Goal: Task Accomplishment & Management: Use online tool/utility

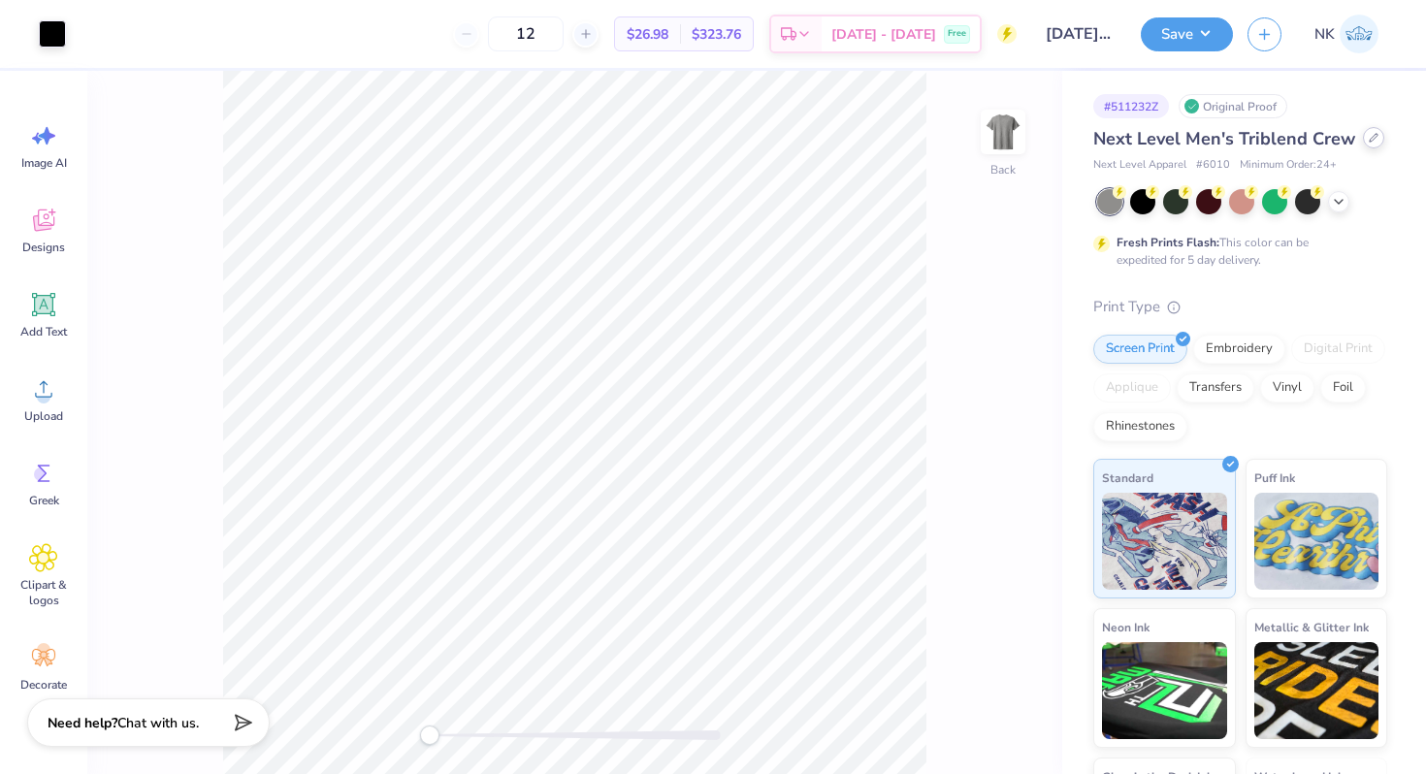
click at [1369, 140] on icon at bounding box center [1374, 138] width 10 height 10
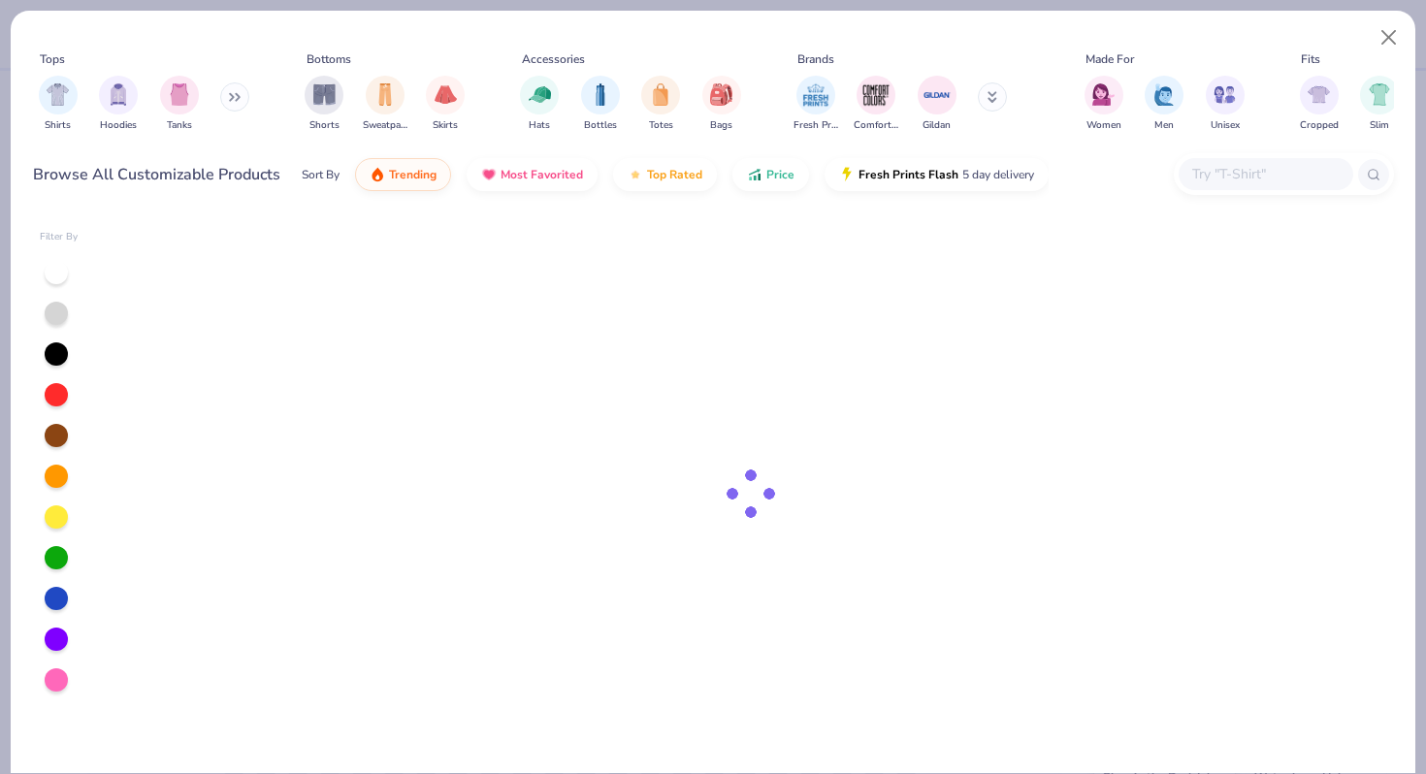
click at [1261, 177] on input "text" at bounding box center [1265, 174] width 149 height 22
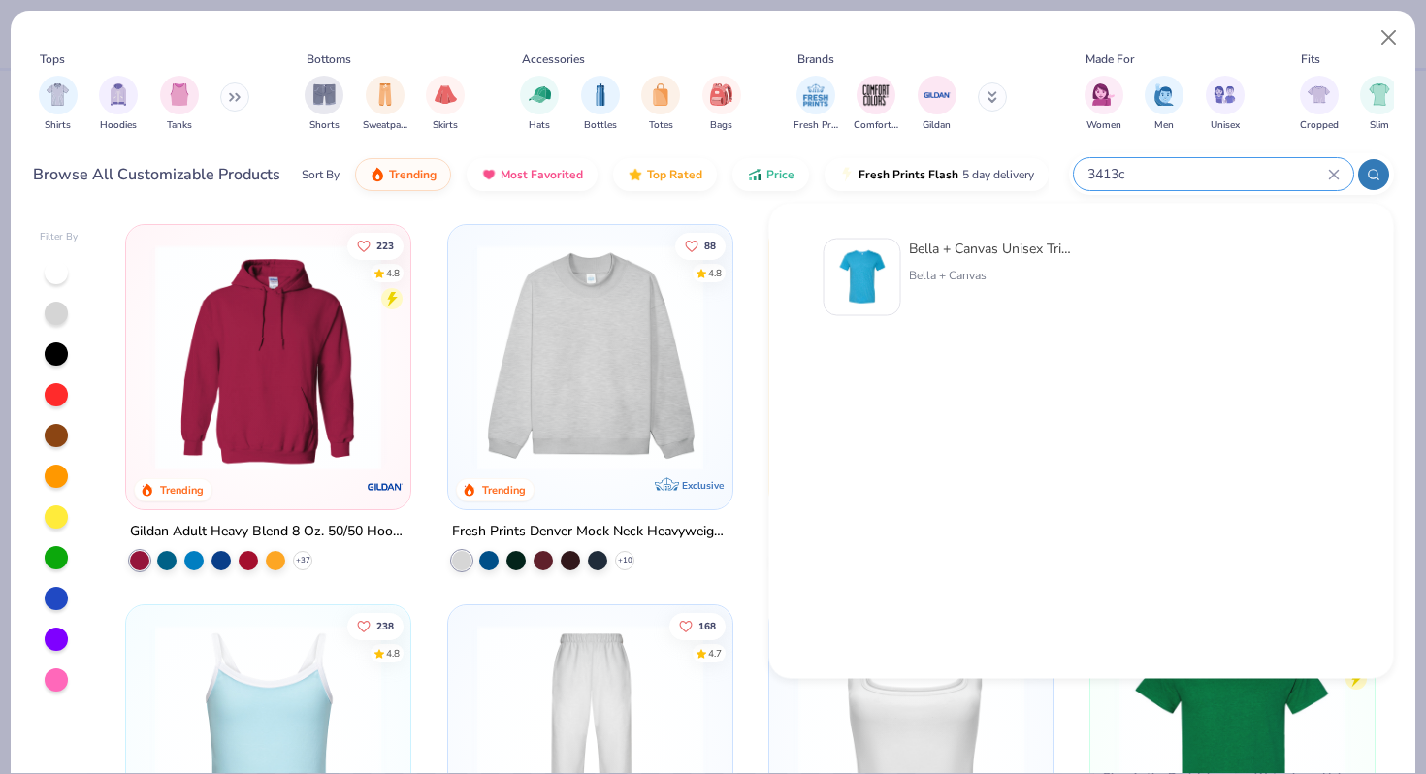
type input "3413c"
click at [939, 259] on div "Bella + Canvas Unisex Triblend T-Shirt Bella + Canvas" at bounding box center [990, 278] width 163 height 78
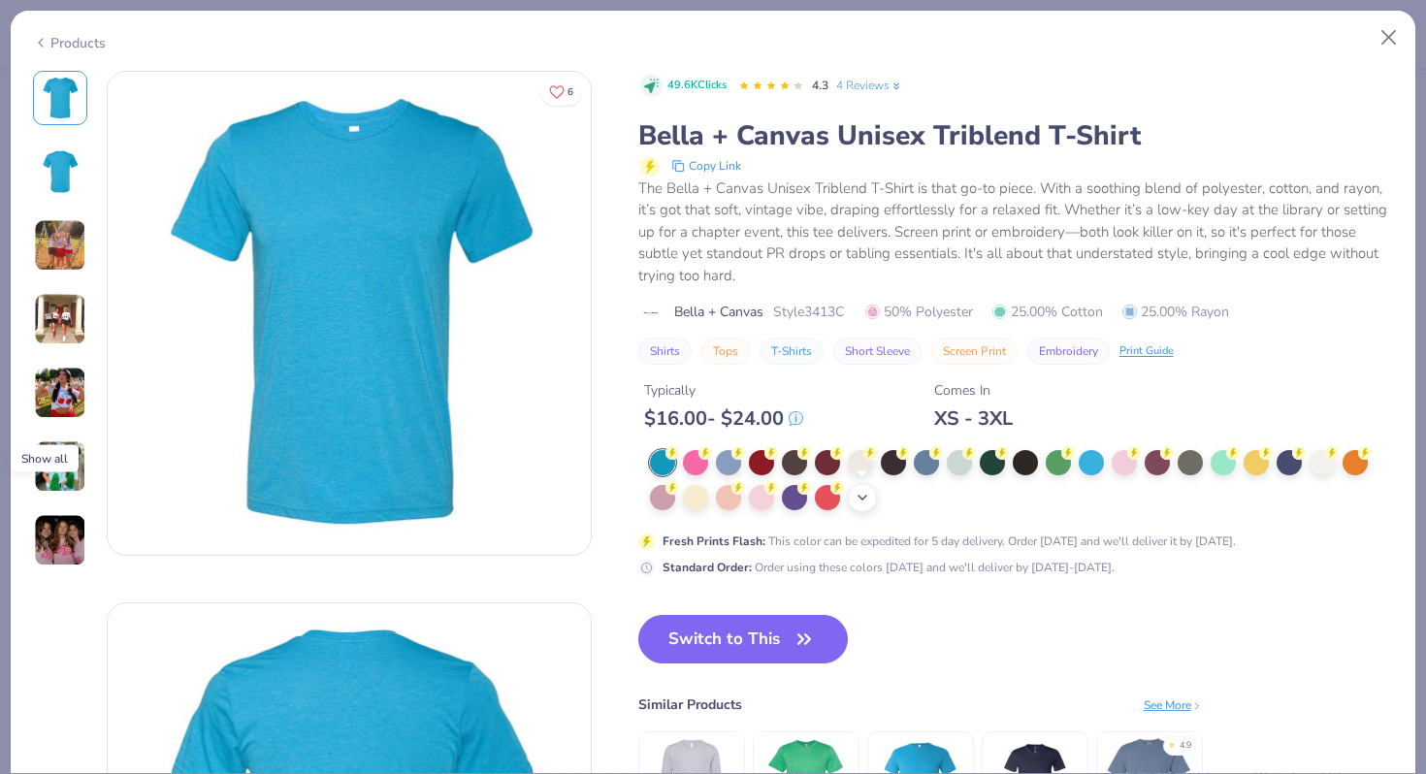
click at [857, 503] on icon at bounding box center [863, 498] width 16 height 16
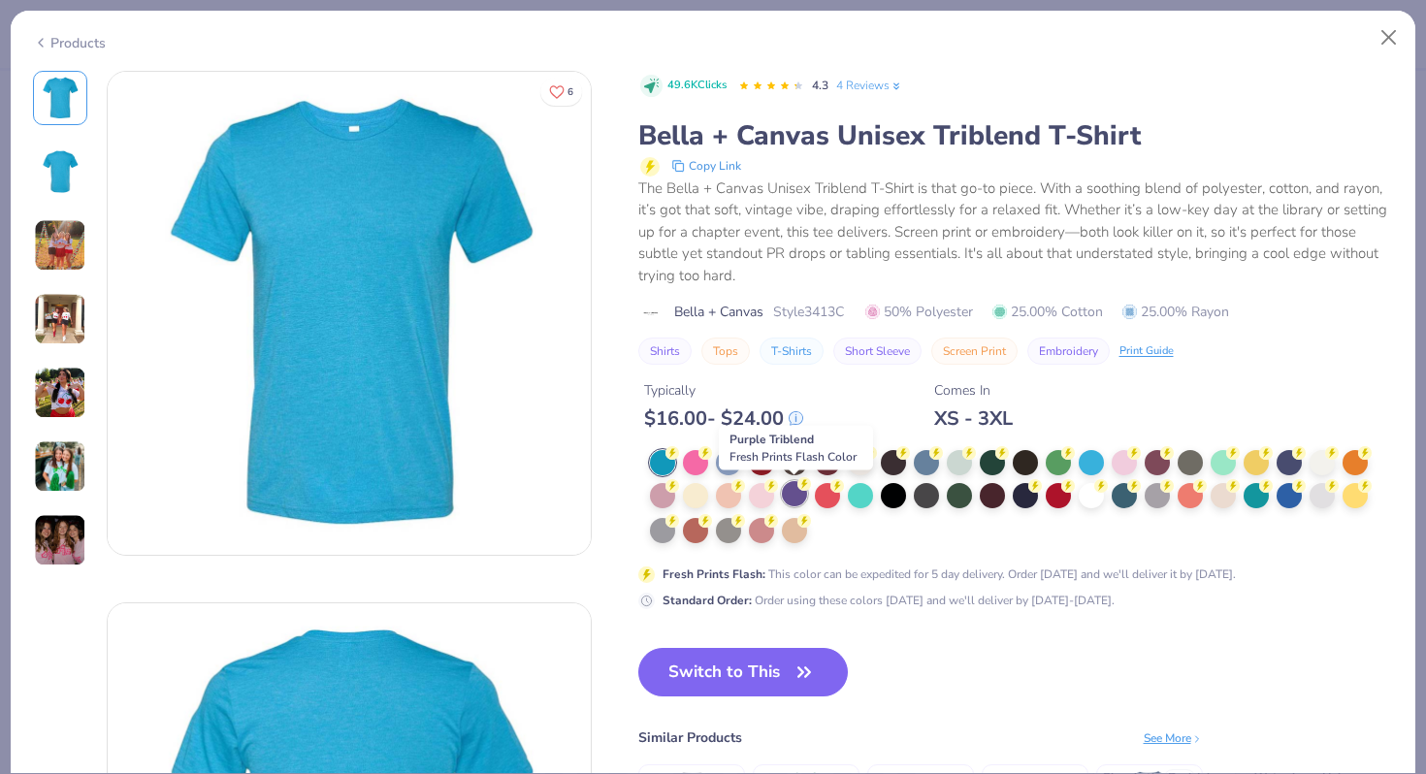
click at [786, 488] on div at bounding box center [794, 493] width 25 height 25
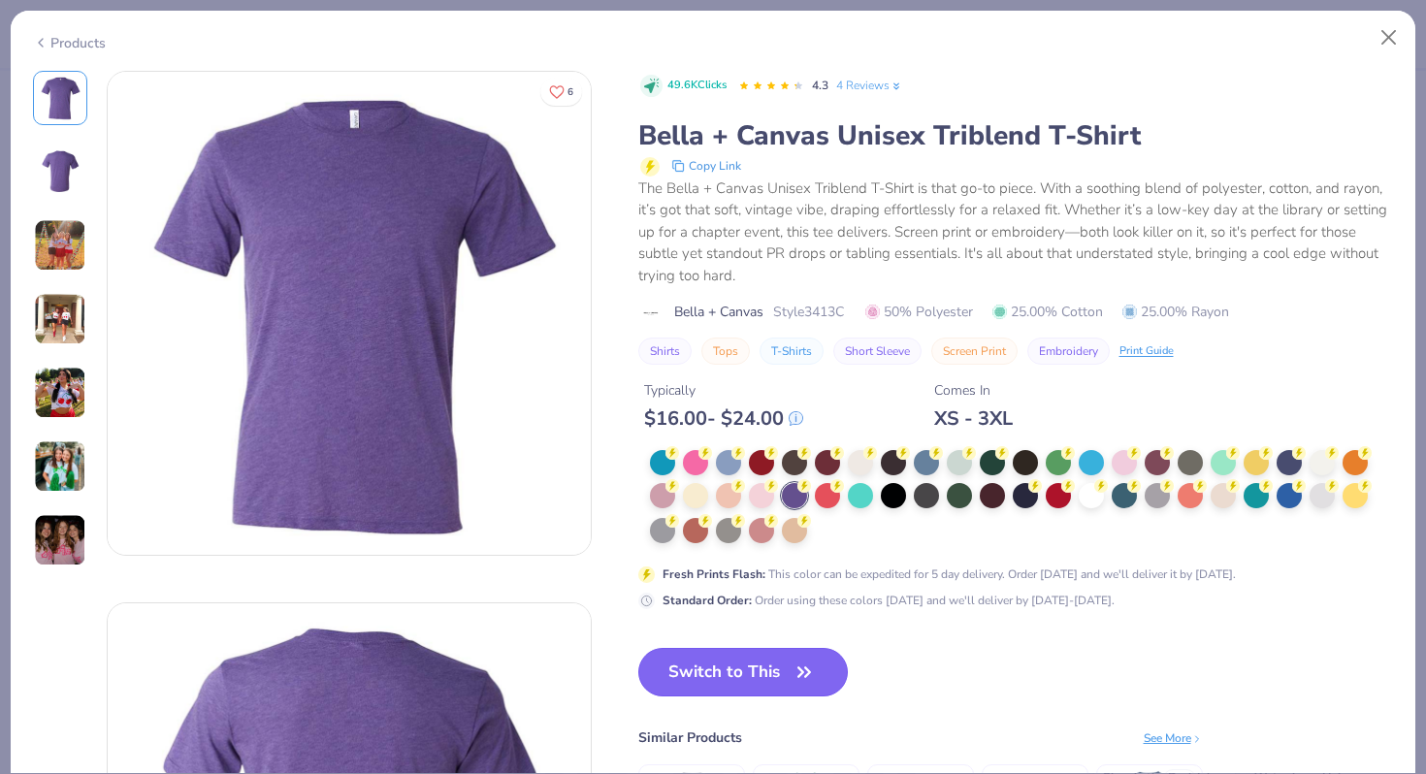
click at [735, 661] on button "Switch to This" at bounding box center [744, 672] width 211 height 49
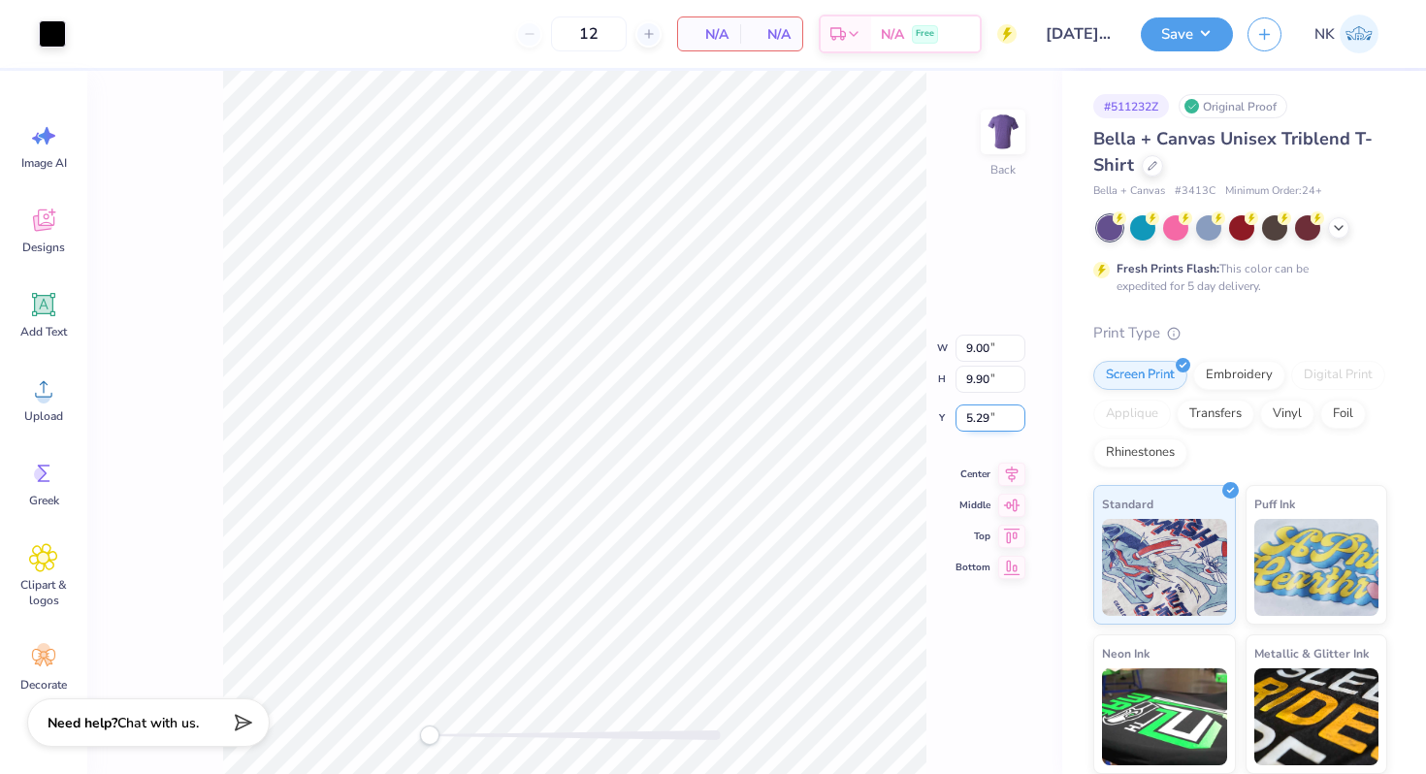
click at [985, 413] on input "5.29" at bounding box center [991, 418] width 70 height 27
type input "3"
click at [1013, 455] on icon at bounding box center [1012, 456] width 13 height 16
click at [1221, 13] on div "Save NK" at bounding box center [1283, 34] width 285 height 68
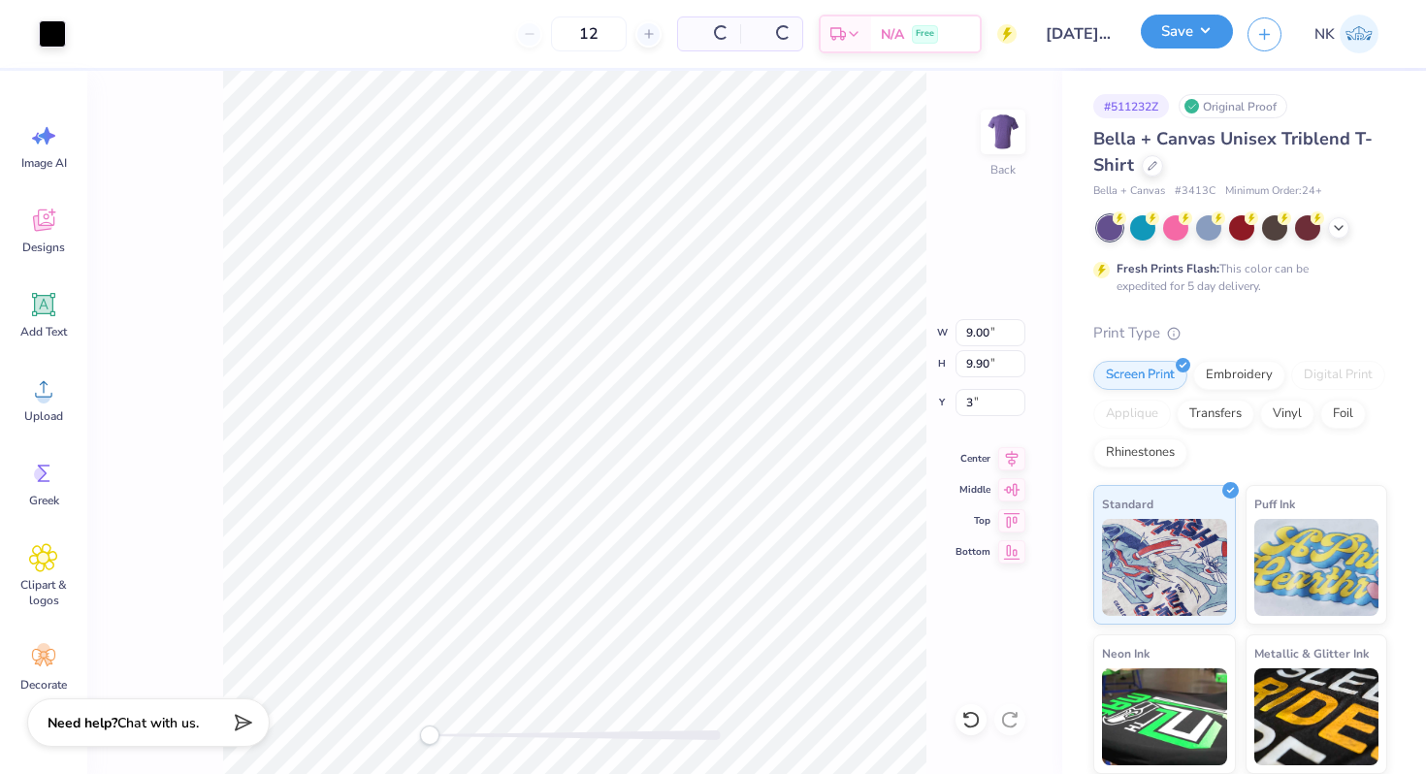
click at [1217, 25] on button "Save" at bounding box center [1187, 32] width 92 height 34
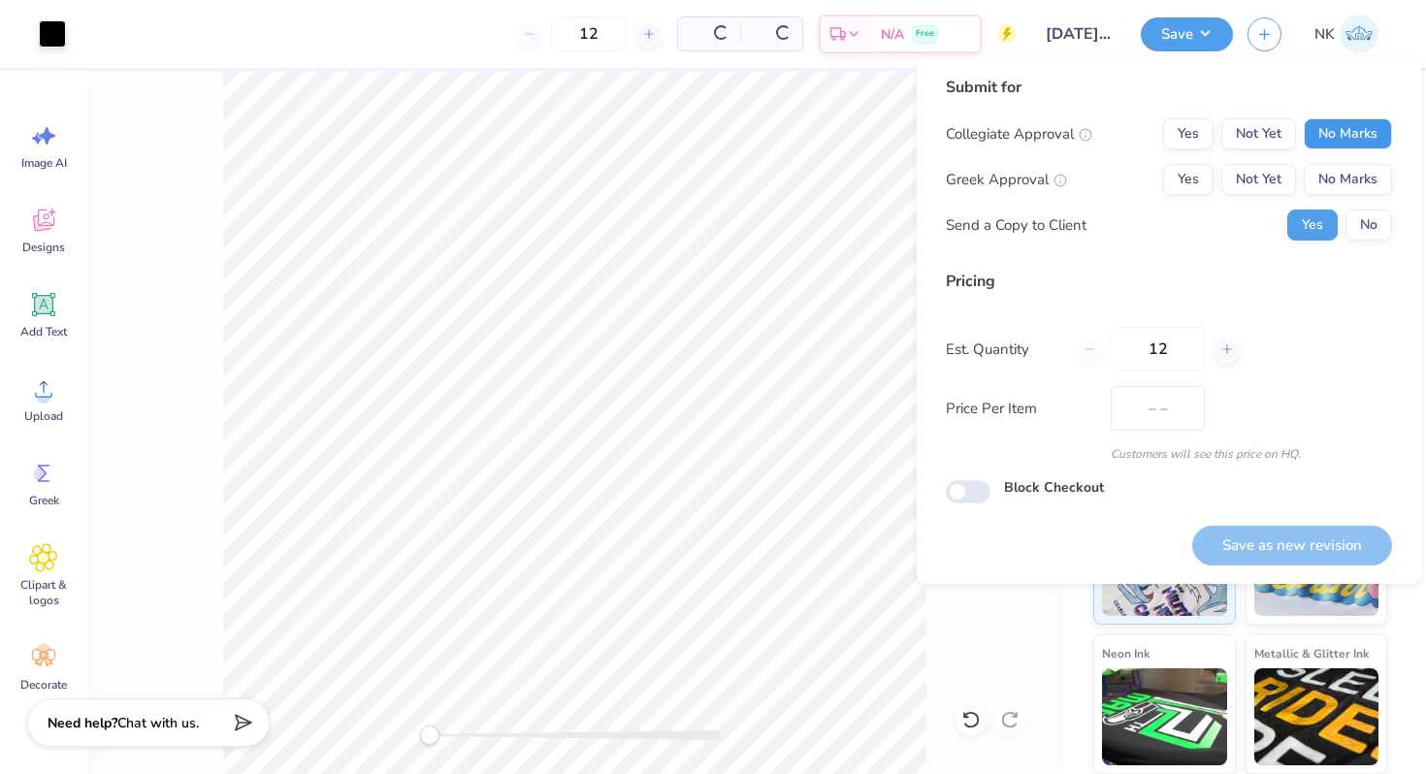
click at [1346, 132] on button "No Marks" at bounding box center [1348, 133] width 88 height 31
click at [1346, 182] on button "No Marks" at bounding box center [1348, 179] width 88 height 31
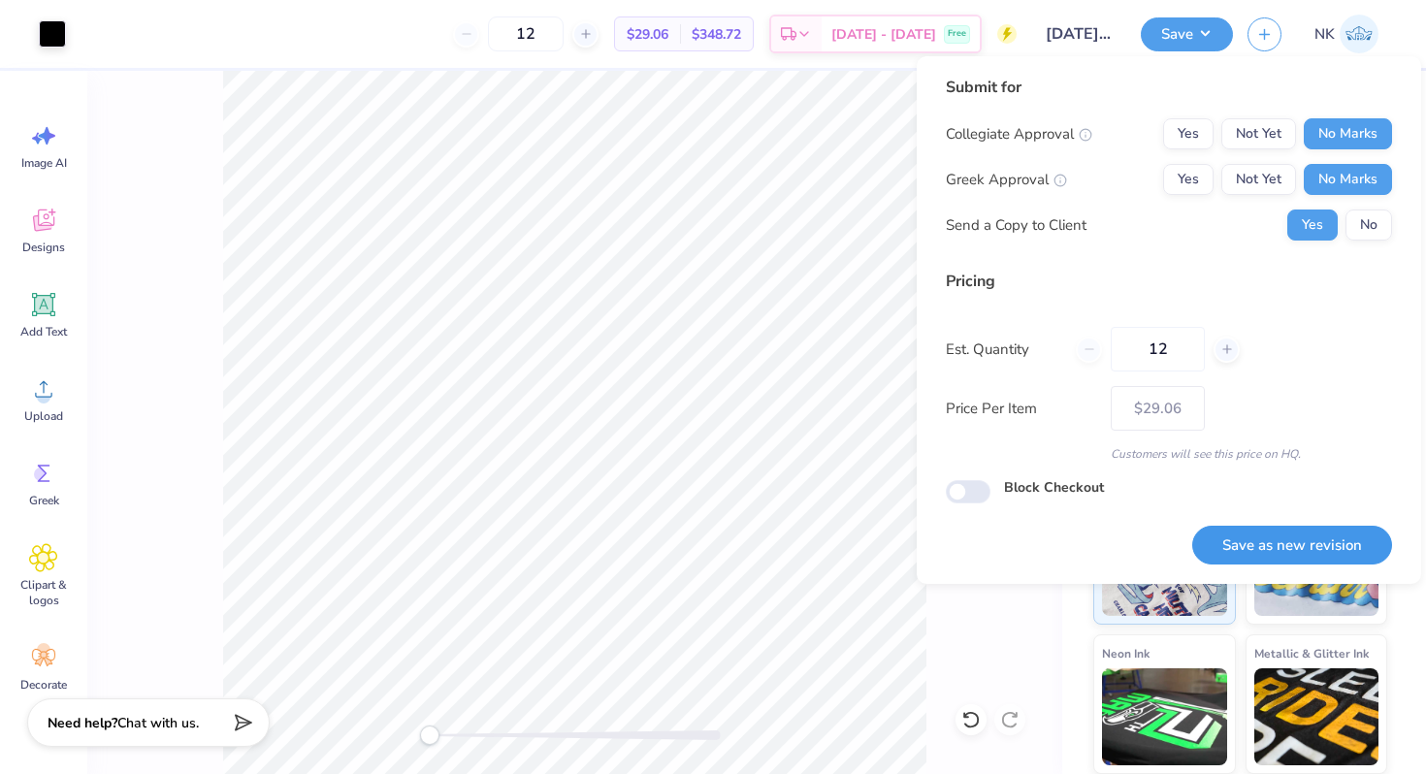
click at [1280, 556] on button "Save as new revision" at bounding box center [1293, 546] width 200 height 40
type input "$29.06"
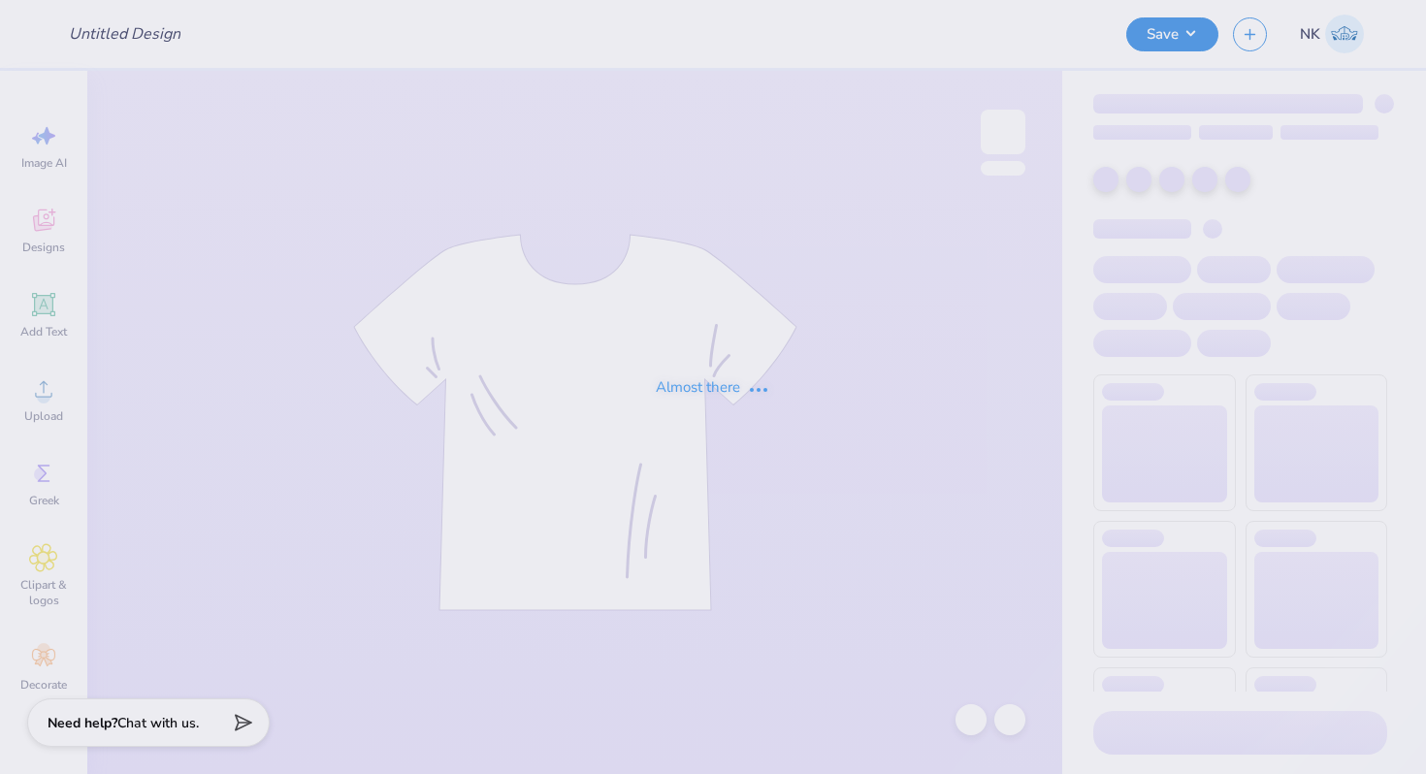
type input "CMP 2026 Swag - Playa Luna"
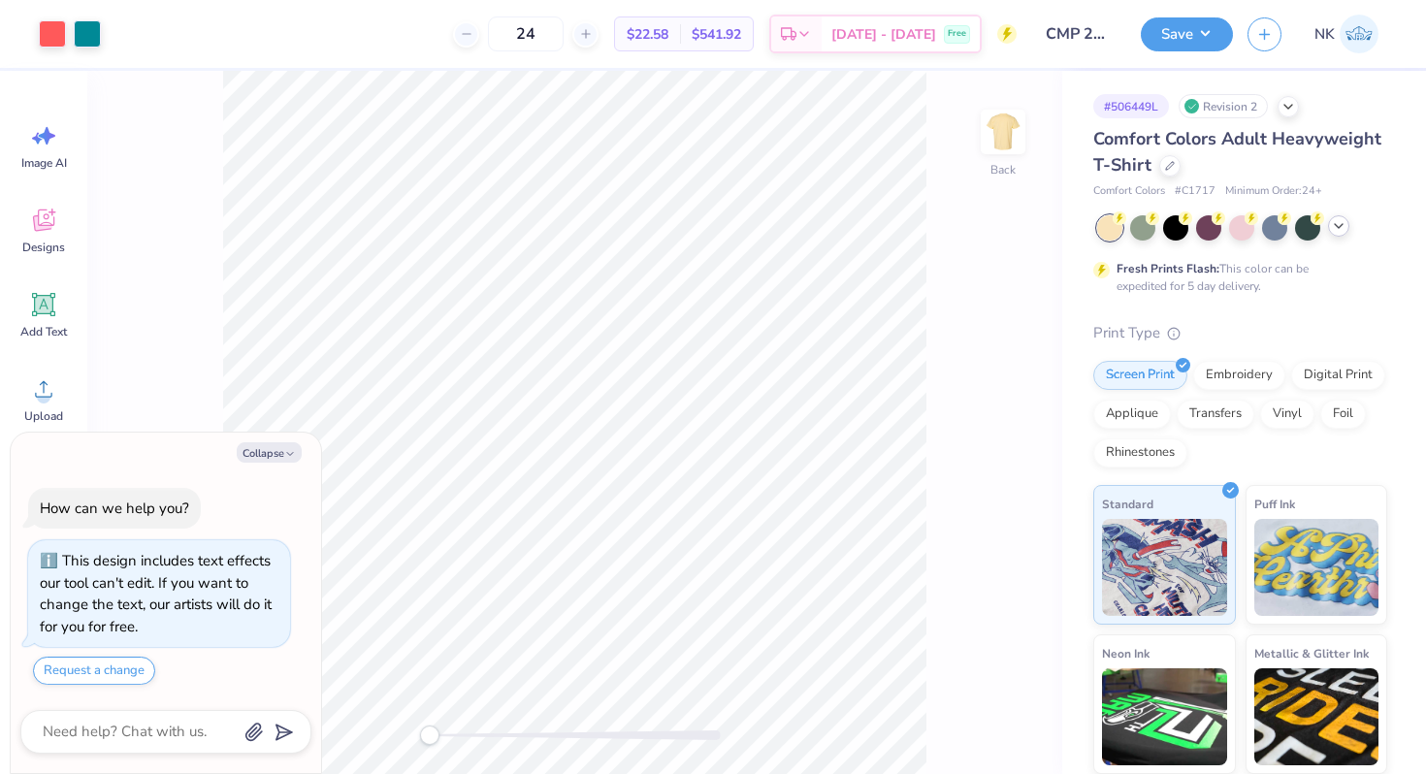
click at [1345, 233] on icon at bounding box center [1339, 226] width 16 height 16
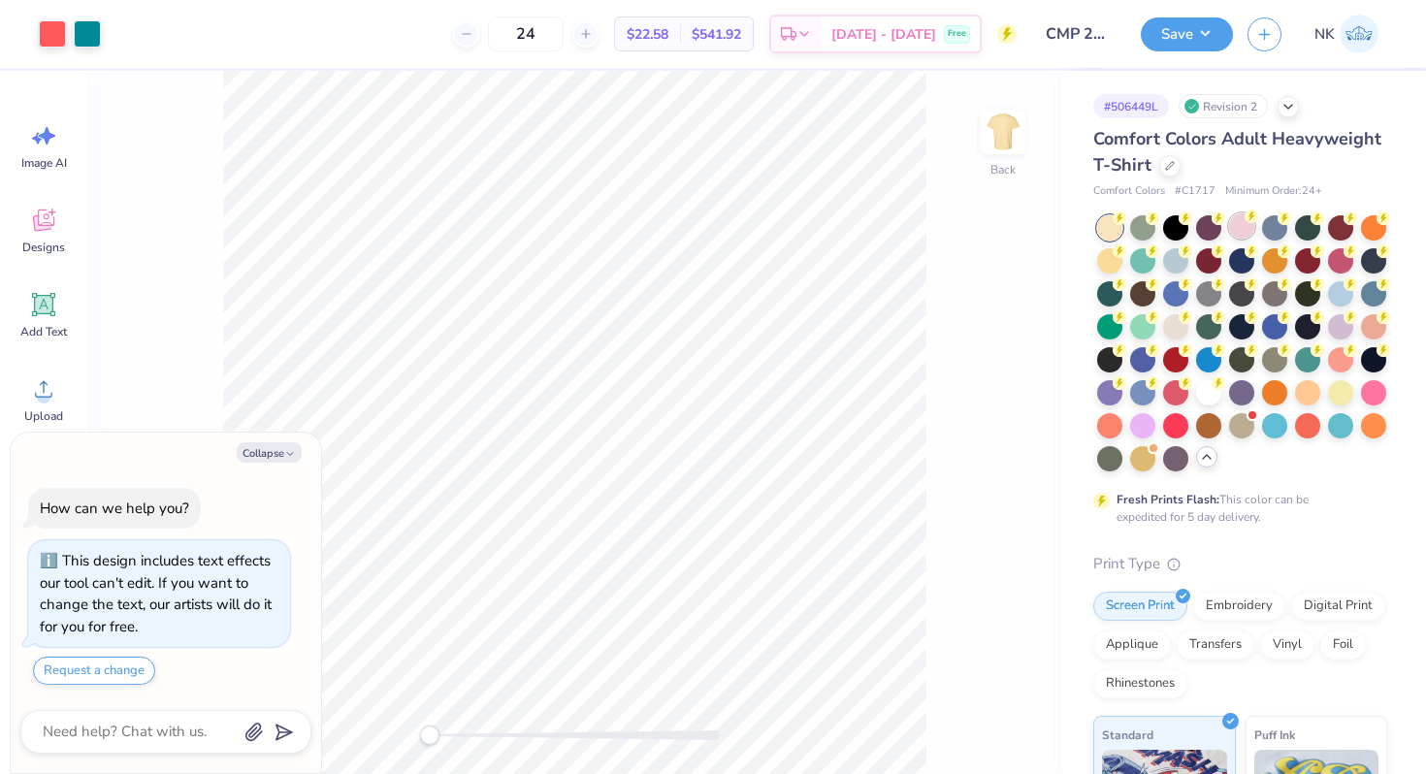
click at [1244, 230] on div at bounding box center [1241, 225] width 25 height 25
click at [1176, 320] on div at bounding box center [1175, 324] width 25 height 25
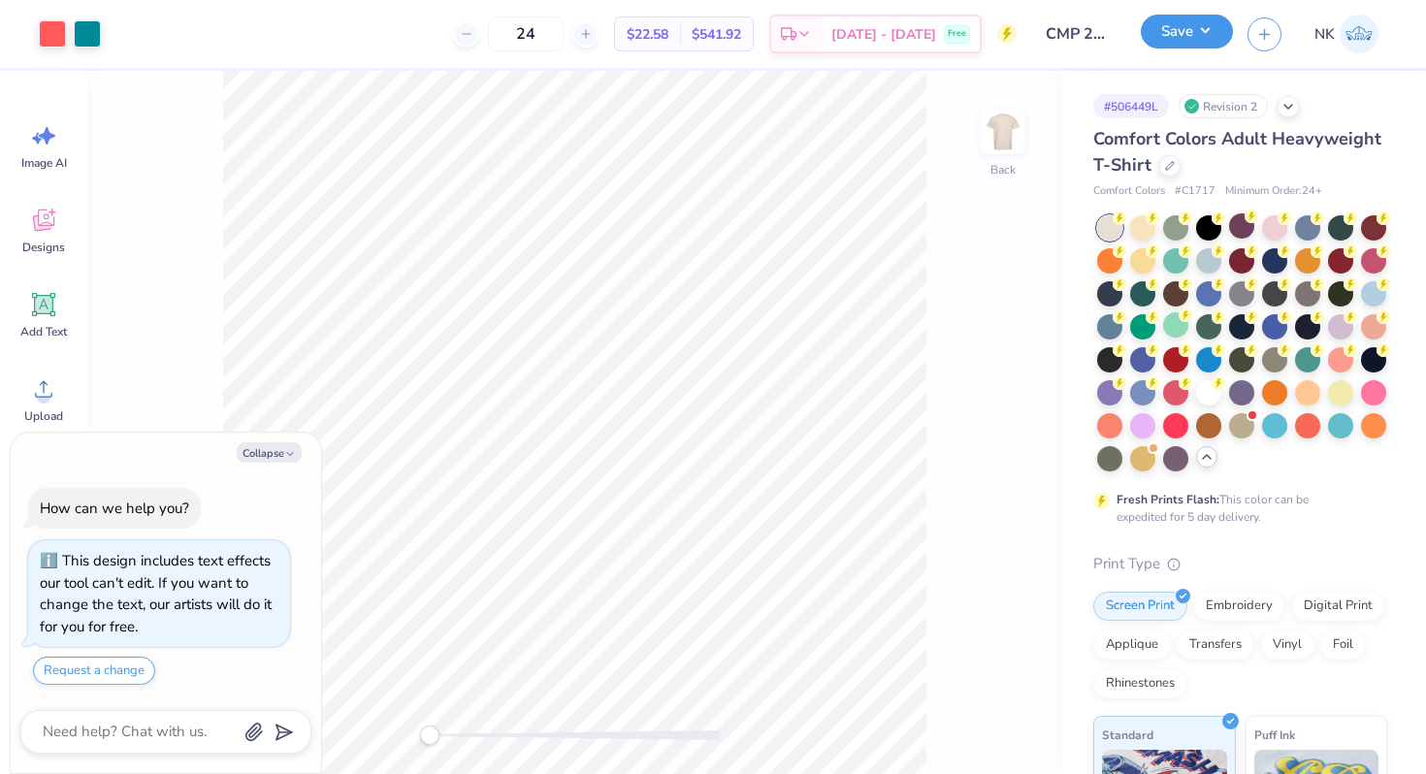
click at [1216, 42] on button "Save" at bounding box center [1187, 32] width 92 height 34
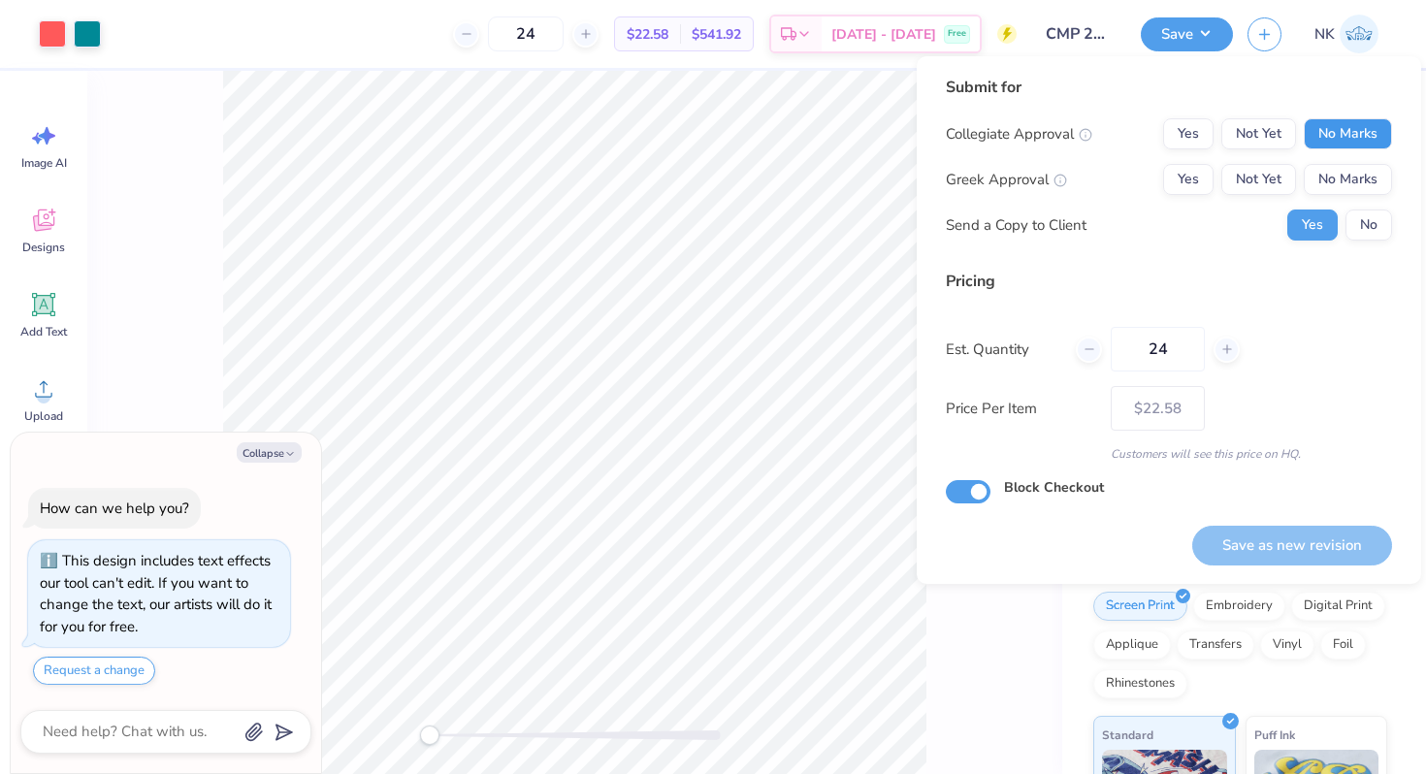
click at [1361, 122] on button "No Marks" at bounding box center [1348, 133] width 88 height 31
click at [1348, 164] on button "No Marks" at bounding box center [1348, 179] width 88 height 31
click at [1248, 549] on button "Save as new revision" at bounding box center [1293, 546] width 200 height 40
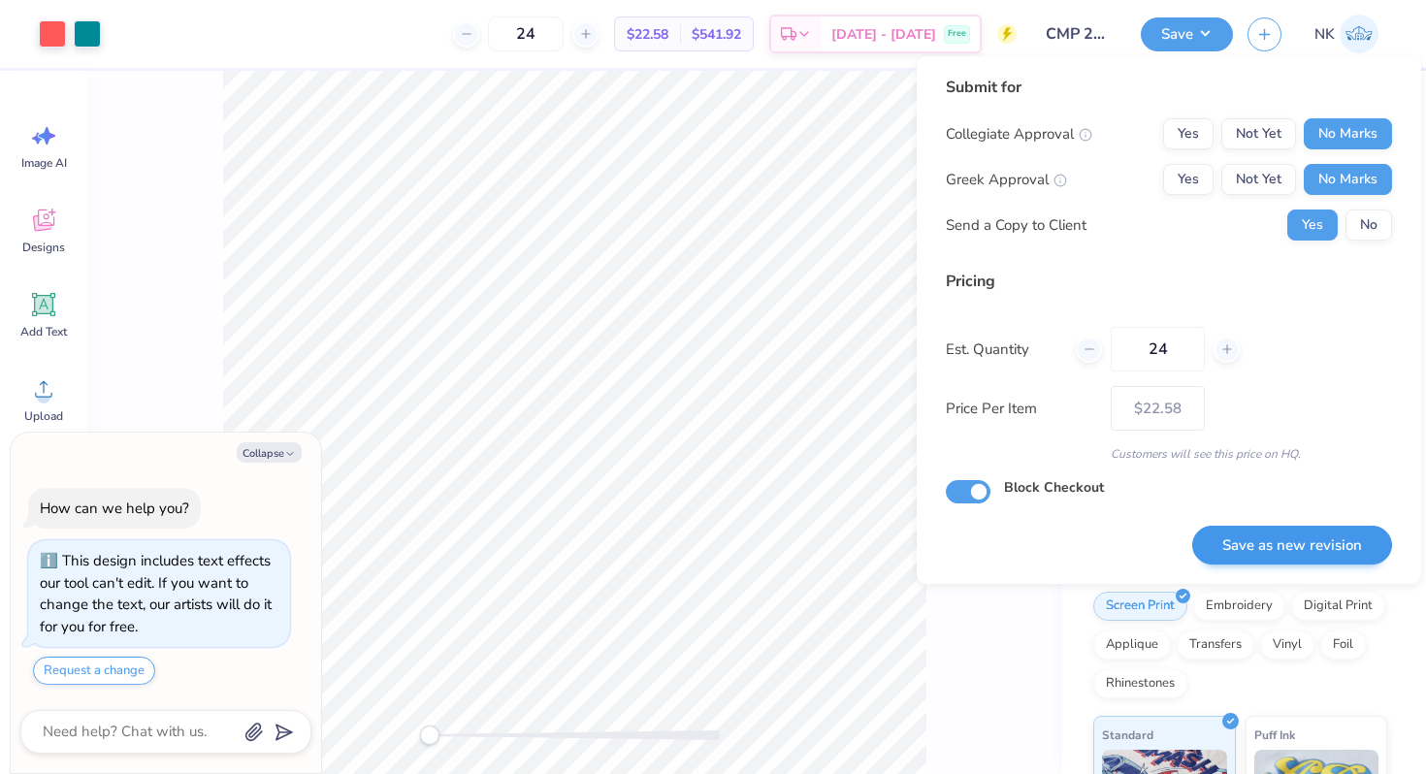
type textarea "x"
type input "– –"
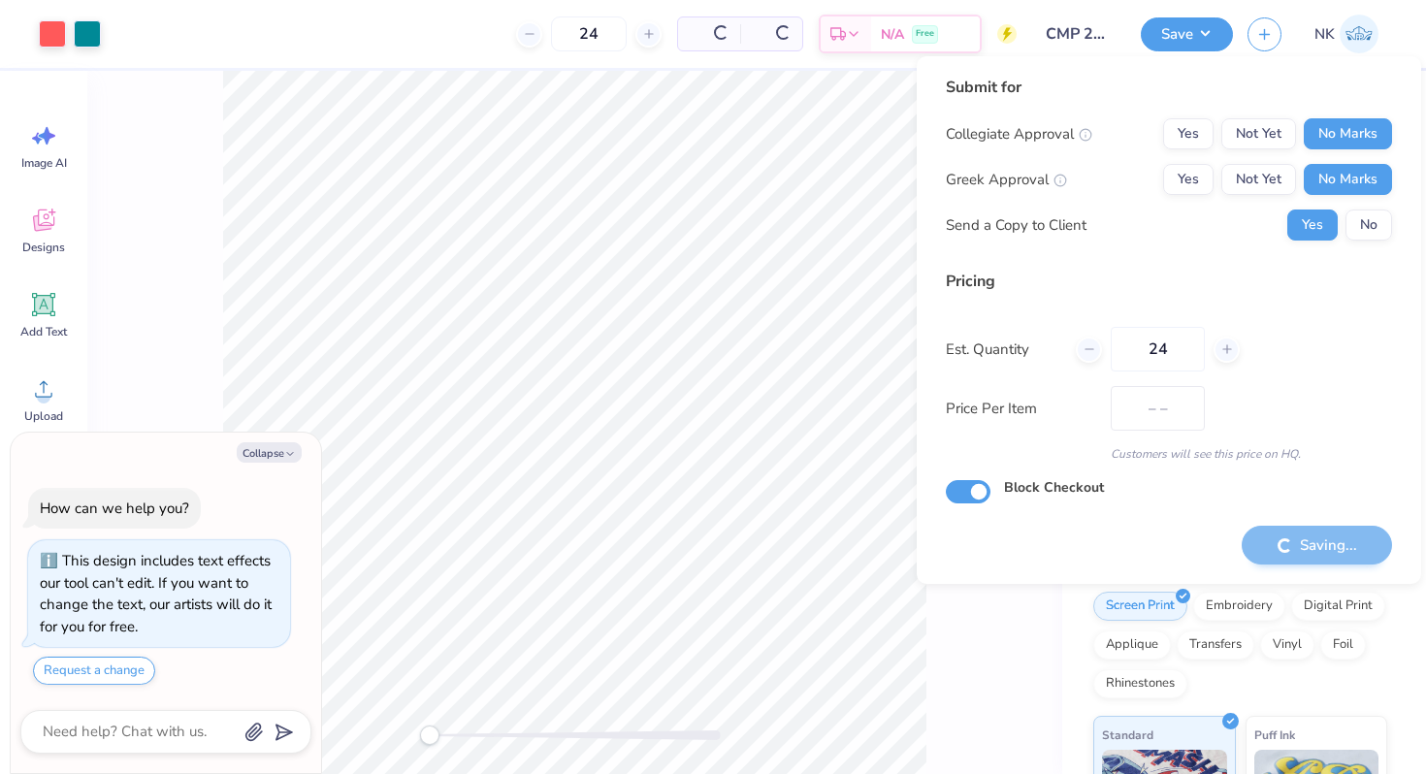
type textarea "x"
type input "$22.58"
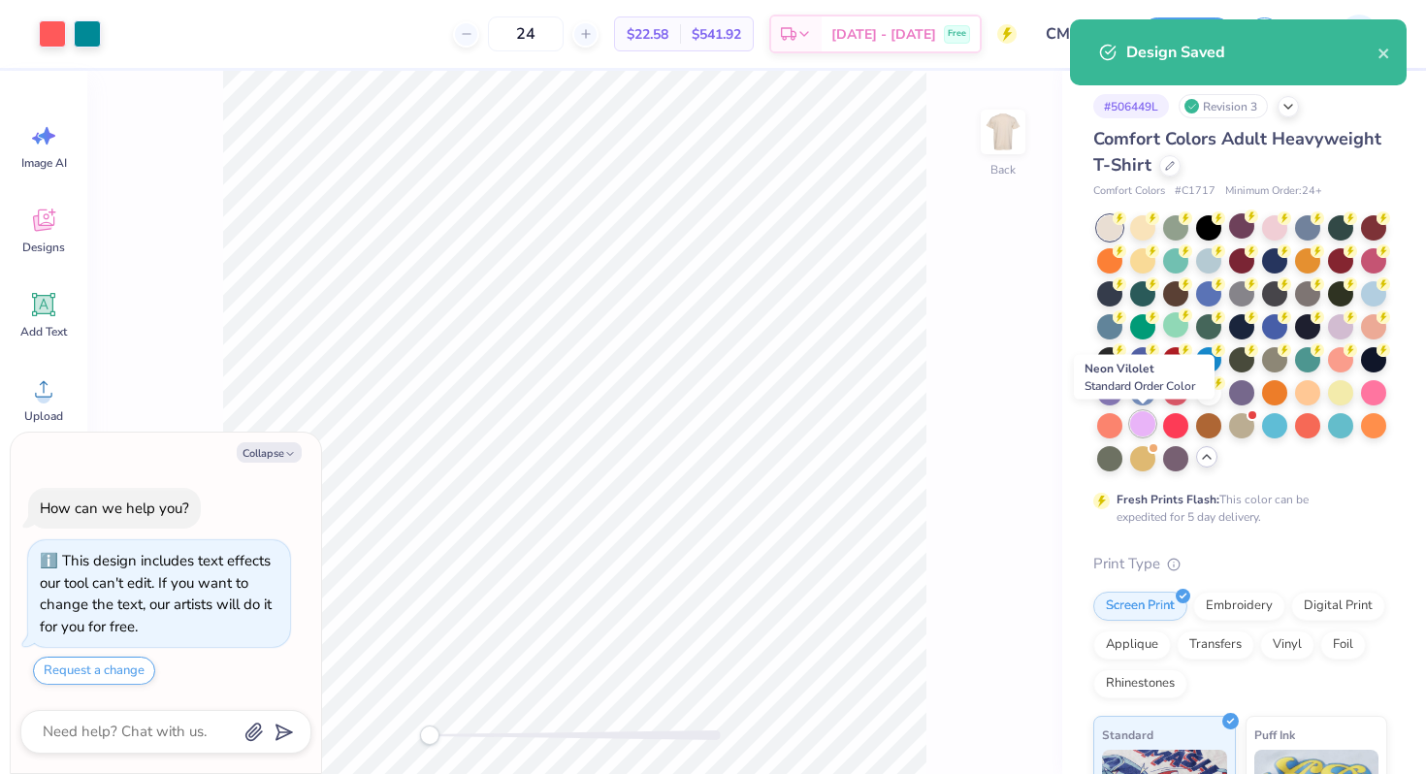
click at [1140, 427] on div at bounding box center [1142, 423] width 25 height 25
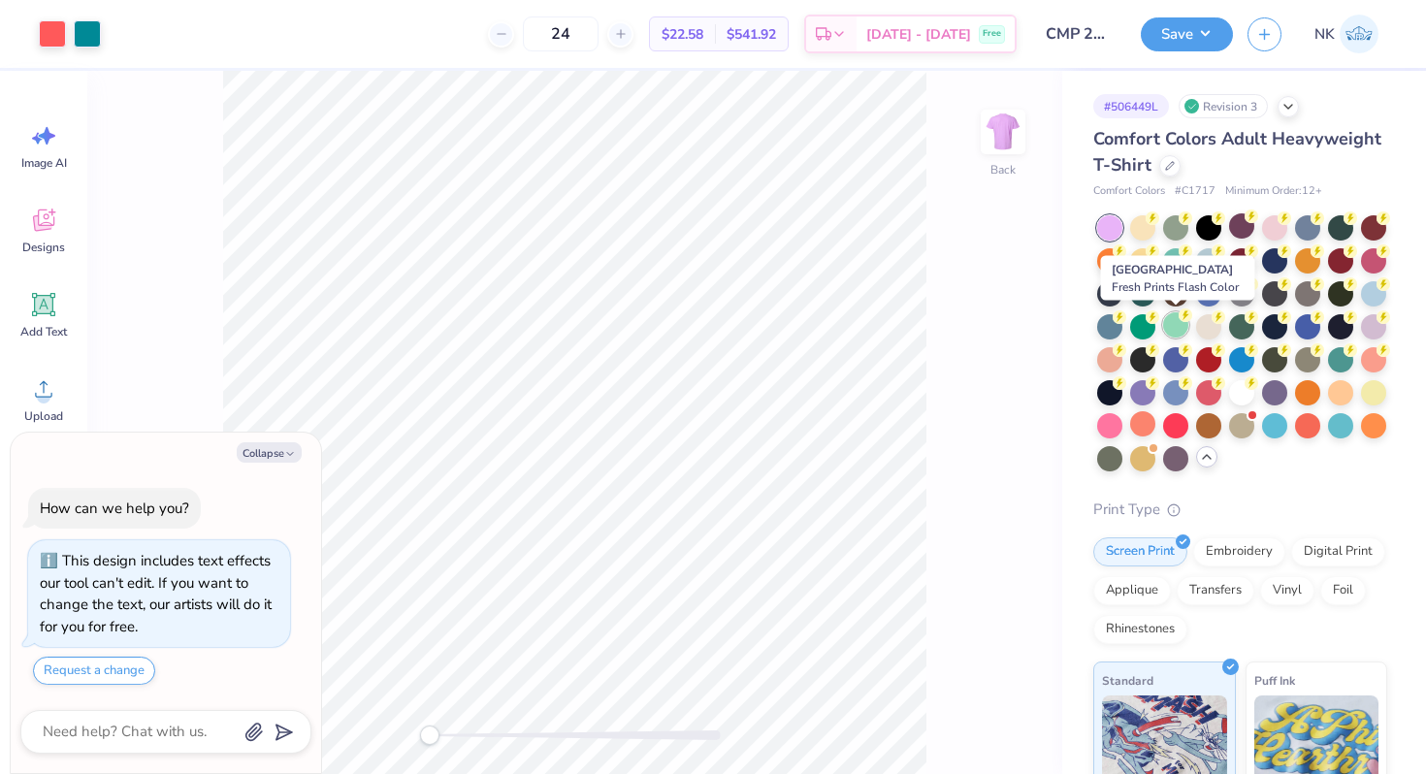
click at [1185, 318] on circle at bounding box center [1186, 316] width 14 height 14
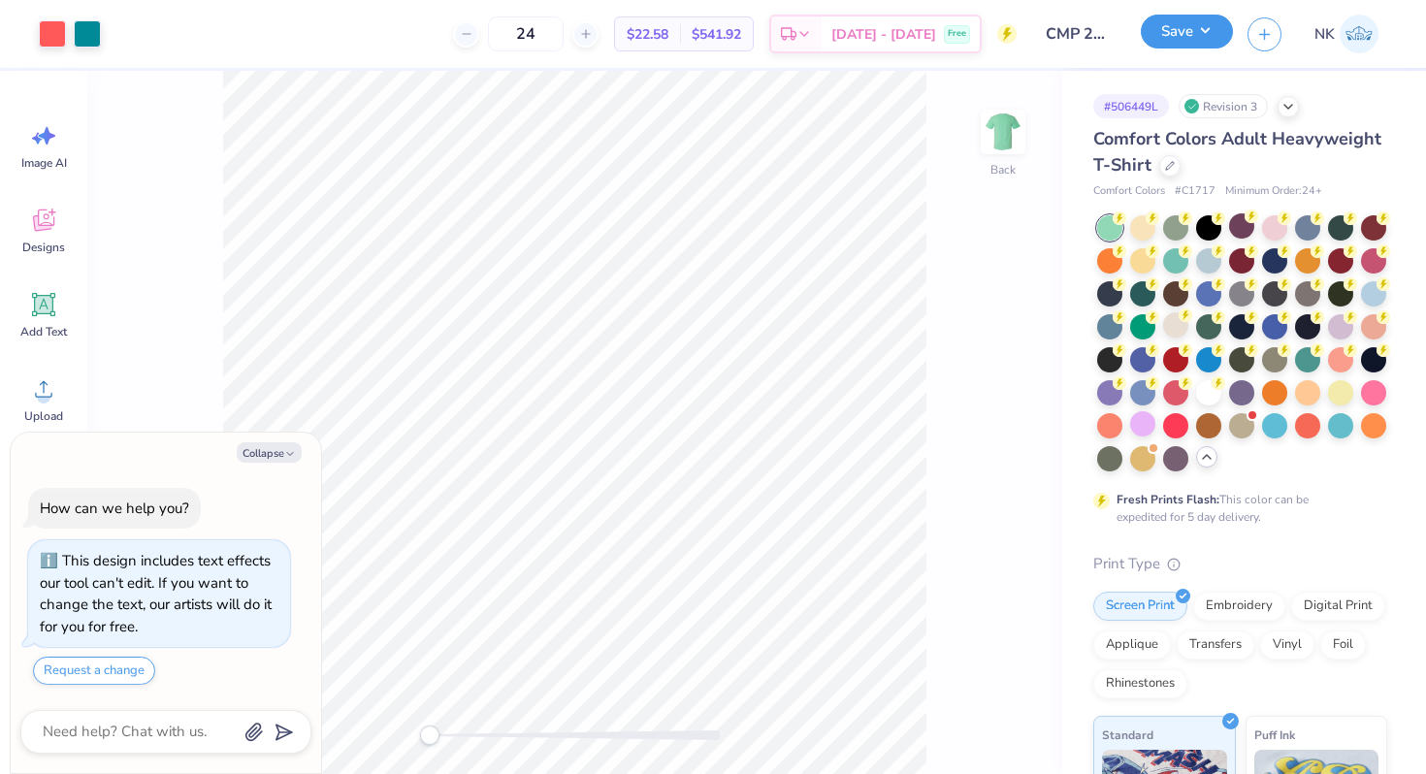
click at [1216, 39] on button "Save" at bounding box center [1187, 32] width 92 height 34
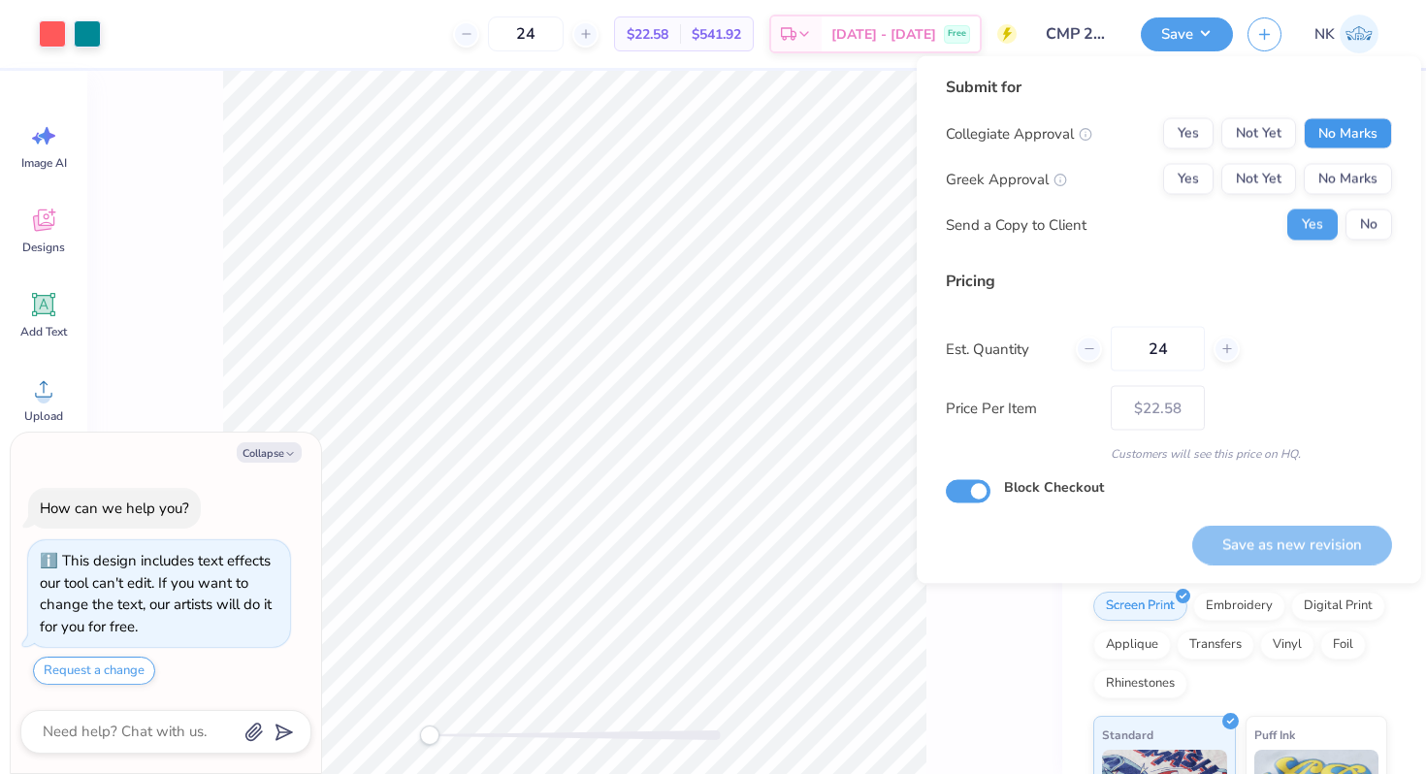
click at [1342, 140] on button "No Marks" at bounding box center [1348, 133] width 88 height 31
click at [1341, 180] on button "No Marks" at bounding box center [1348, 179] width 88 height 31
click at [1261, 543] on button "Save as new revision" at bounding box center [1293, 545] width 200 height 40
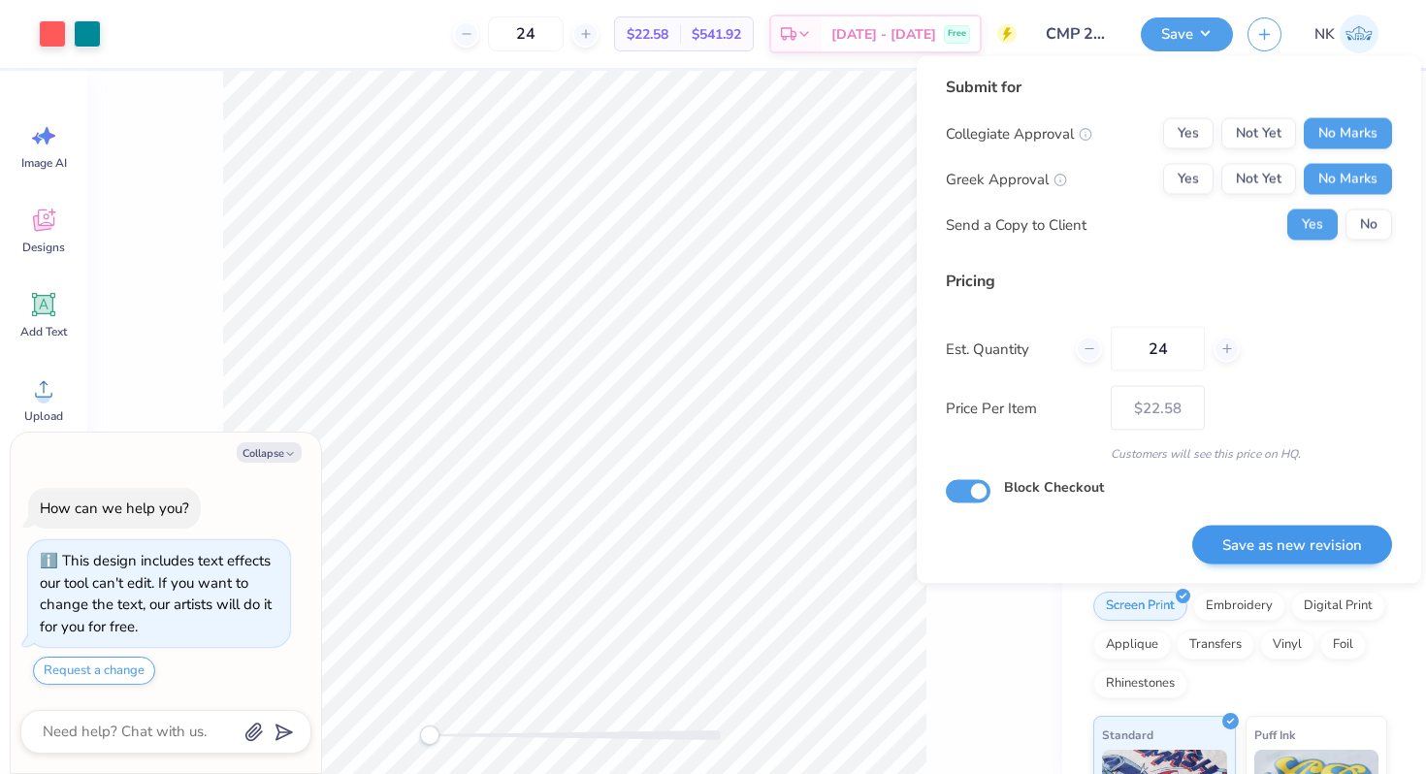
type textarea "x"
type input "– –"
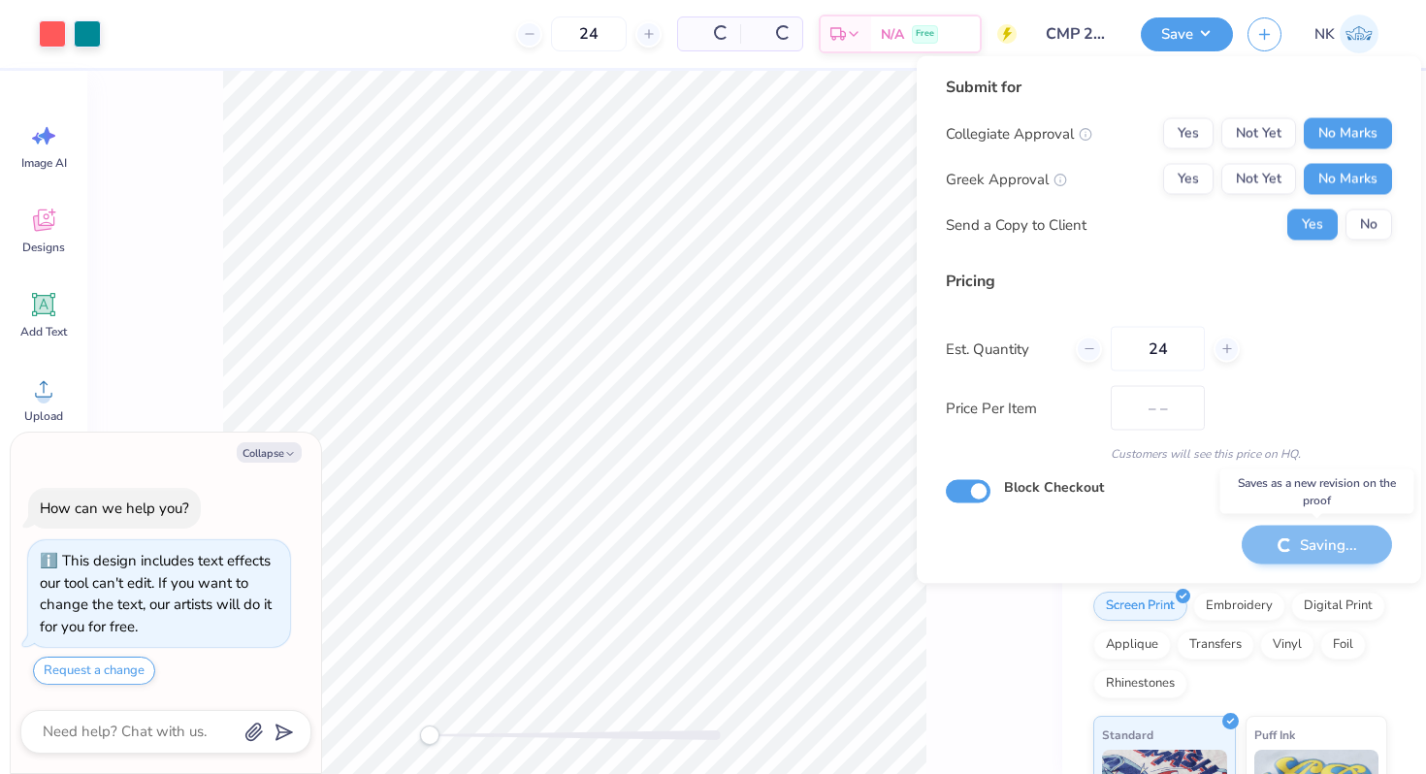
type textarea "x"
type input "$22.58"
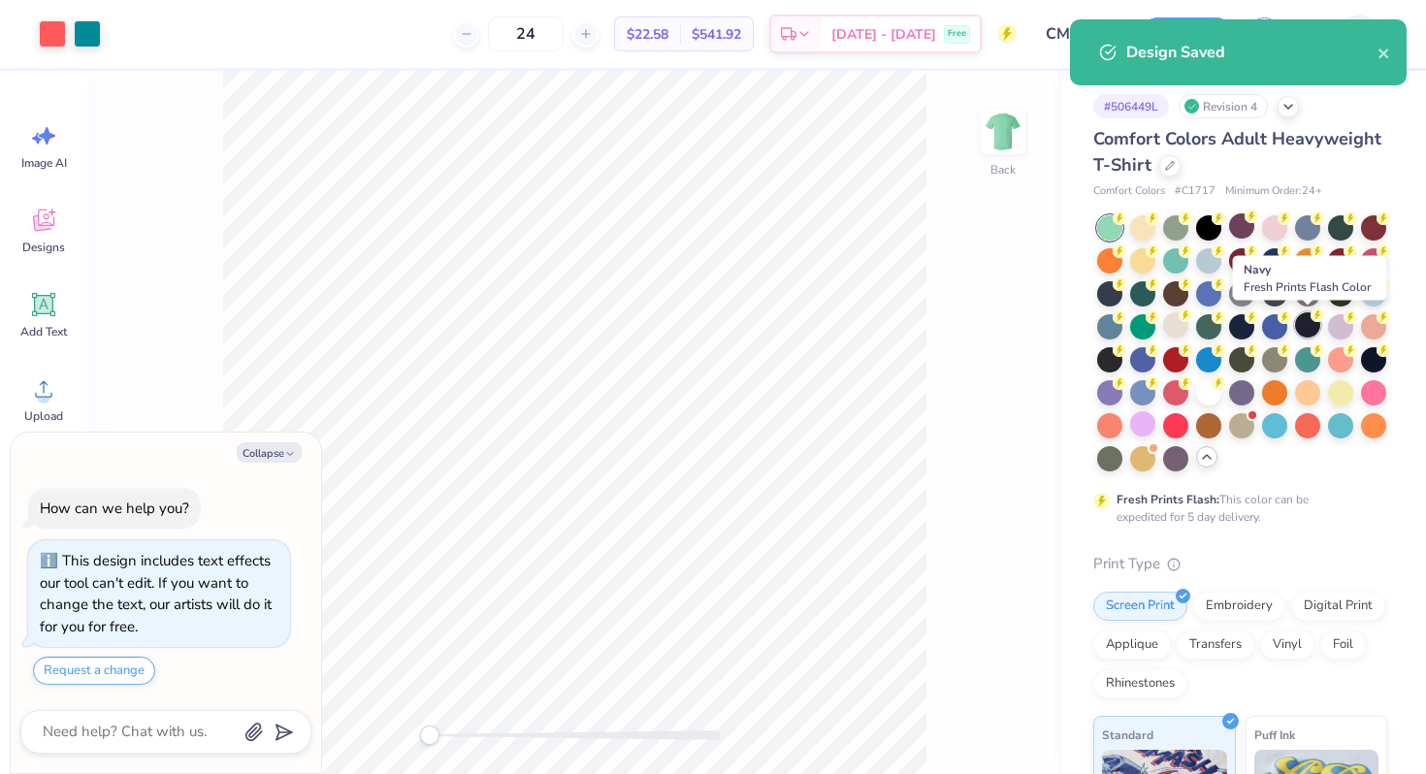
click at [1301, 317] on div at bounding box center [1307, 324] width 25 height 25
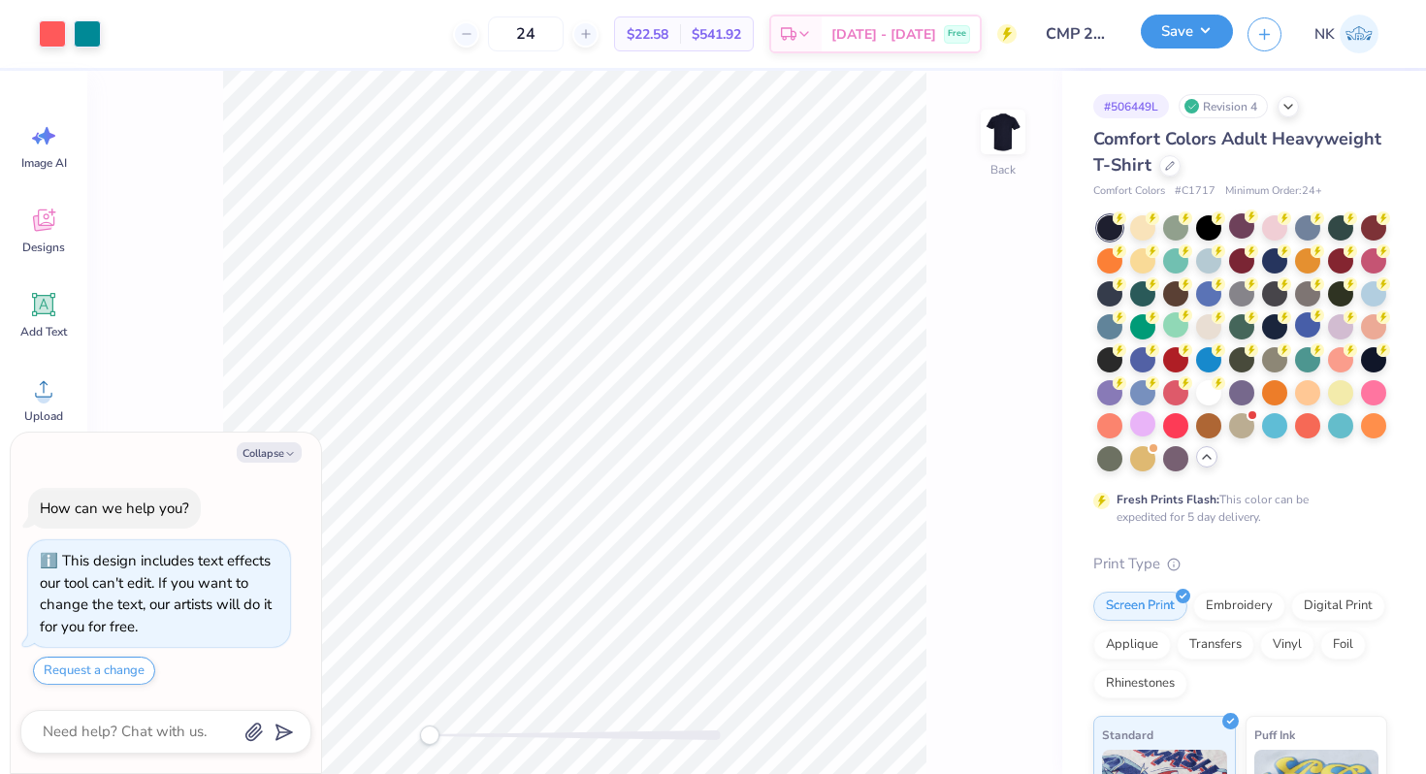
click at [1208, 33] on button "Save" at bounding box center [1187, 32] width 92 height 34
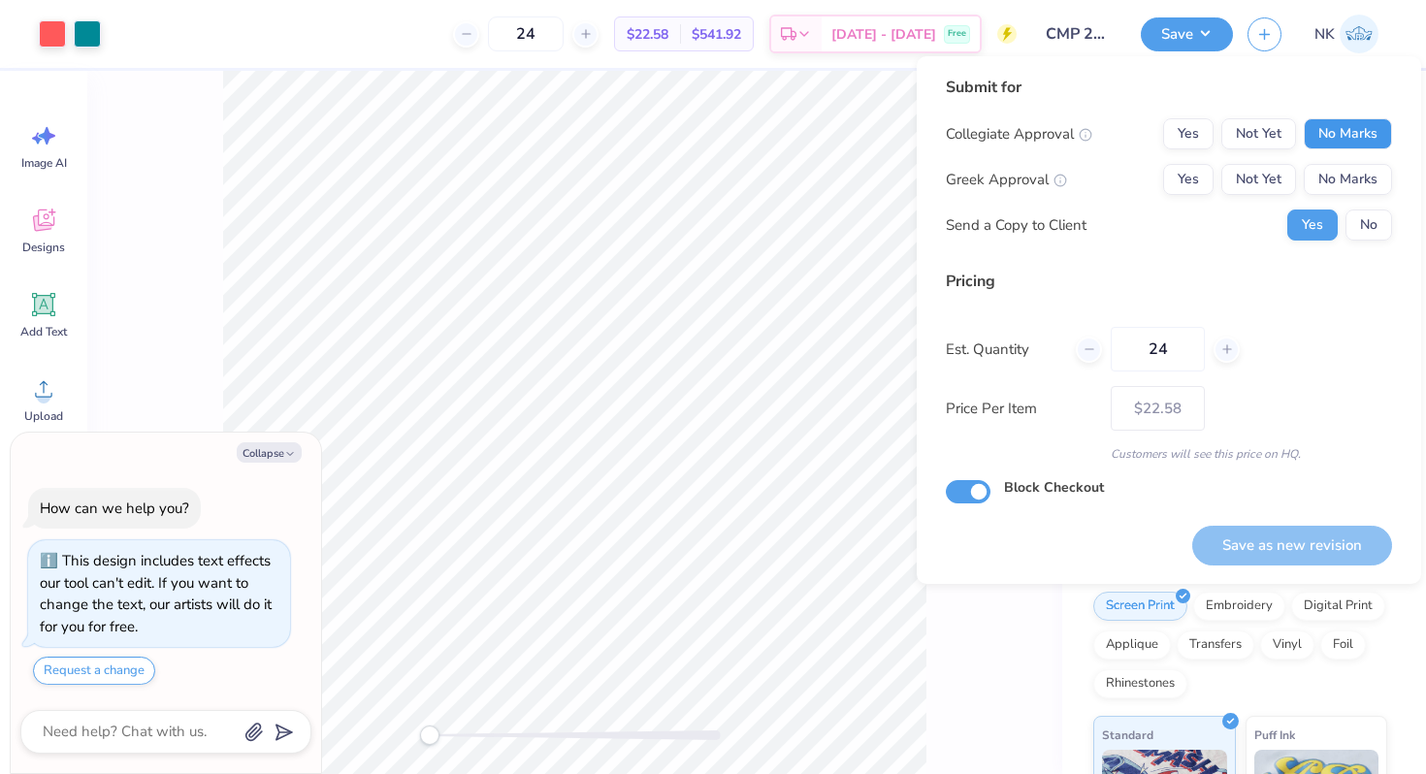
click at [1320, 126] on button "No Marks" at bounding box center [1348, 133] width 88 height 31
click at [1323, 179] on button "No Marks" at bounding box center [1348, 179] width 88 height 31
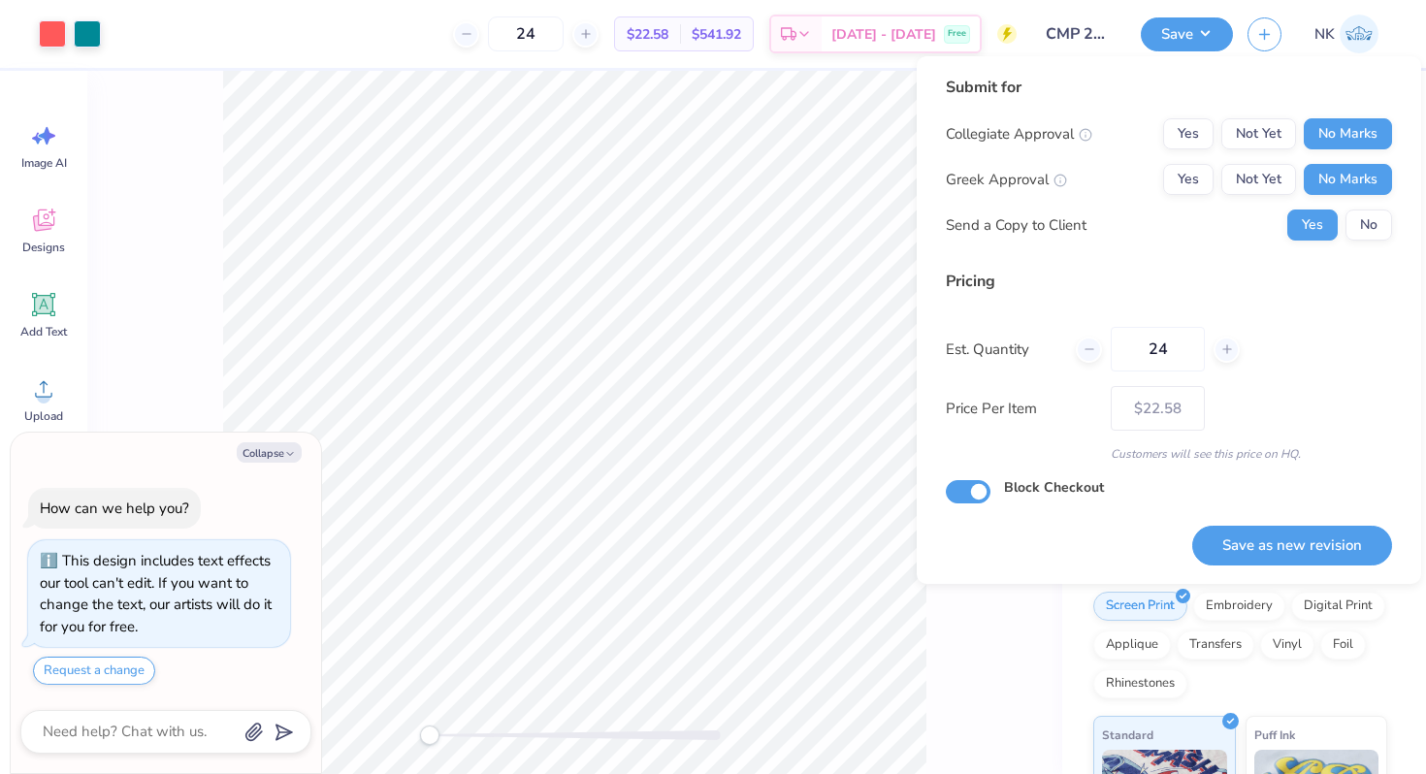
click at [1233, 539] on button "Save as new revision" at bounding box center [1293, 546] width 200 height 40
type textarea "x"
type input "– –"
type textarea "x"
type input "$22.58"
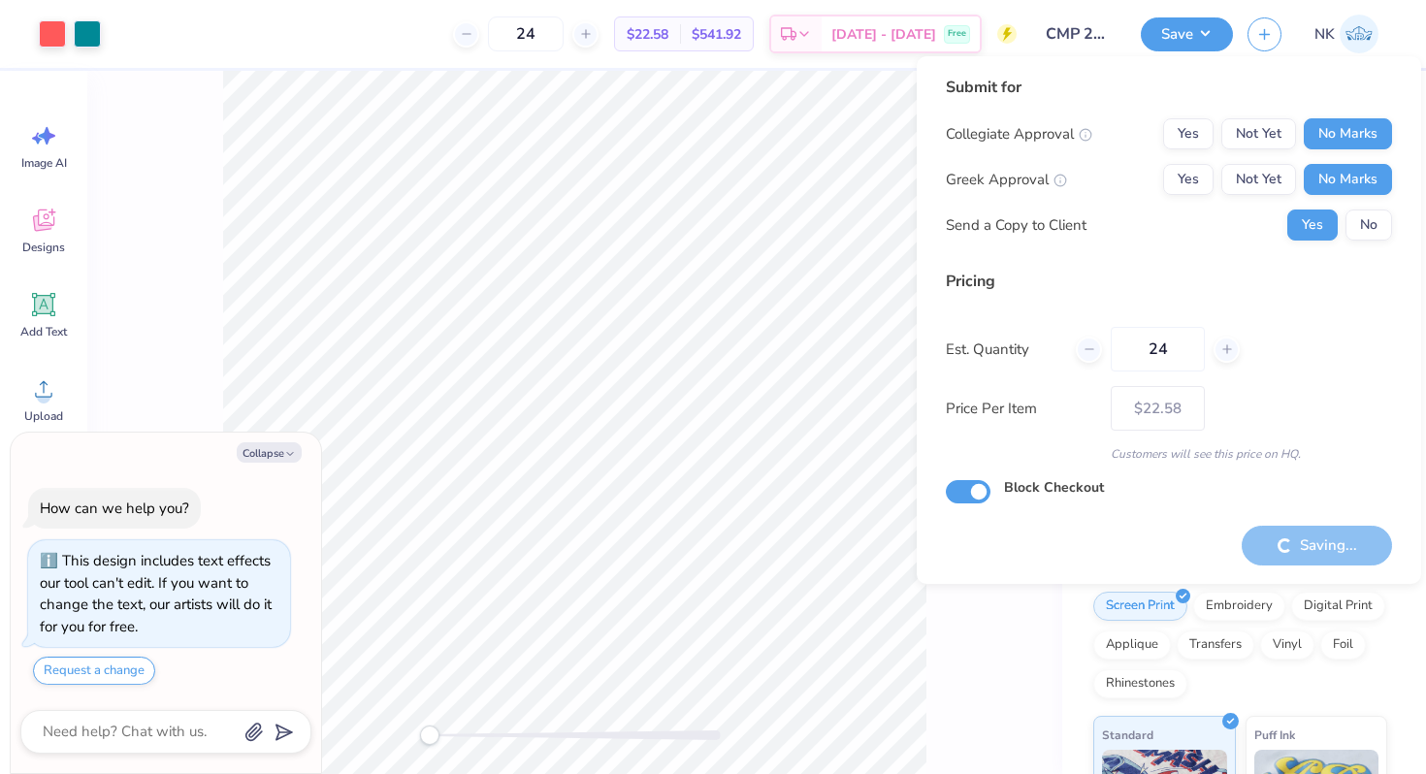
type textarea "x"
